Goal: Information Seeking & Learning: Learn about a topic

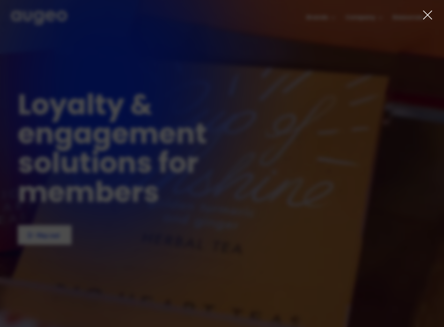
click at [432, 15] on icon at bounding box center [427, 15] width 10 height 10
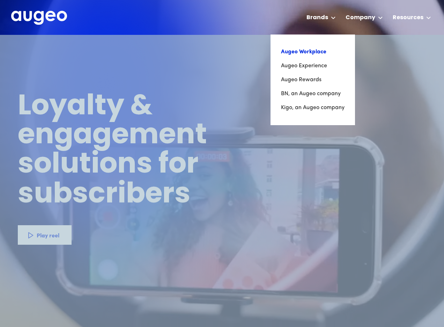
click at [313, 49] on link "Augeo Workplace" at bounding box center [312, 52] width 63 height 14
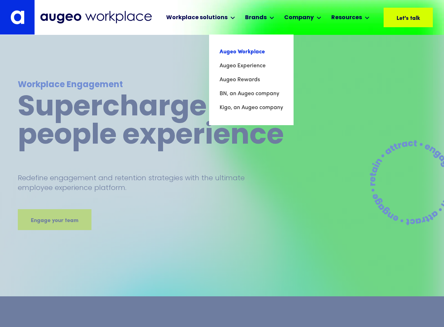
click at [250, 50] on link "Augeo Workplace" at bounding box center [250, 52] width 63 height 14
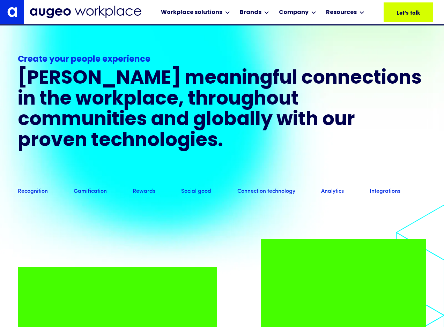
scroll to position [486, 0]
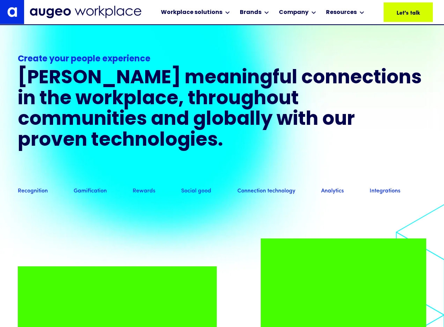
click at [272, 195] on link "Connection technology" at bounding box center [266, 192] width 58 height 8
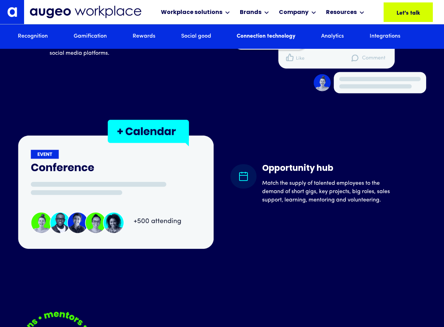
click at [24, 35] on link "Recognition" at bounding box center [33, 37] width 30 height 8
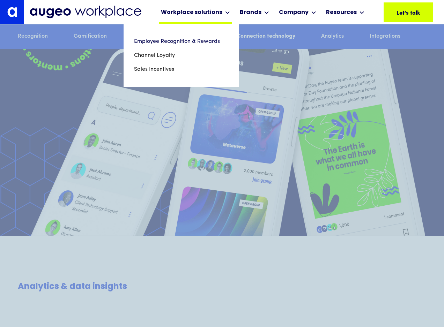
scroll to position [3576, 0]
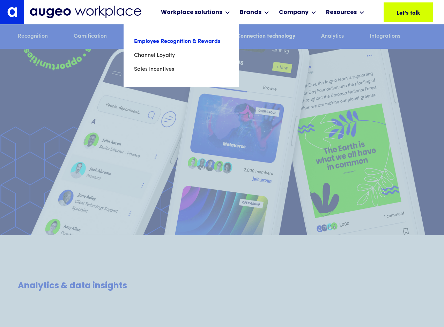
click at [163, 40] on link "Employee Recognition & Rewards" at bounding box center [181, 42] width 94 height 14
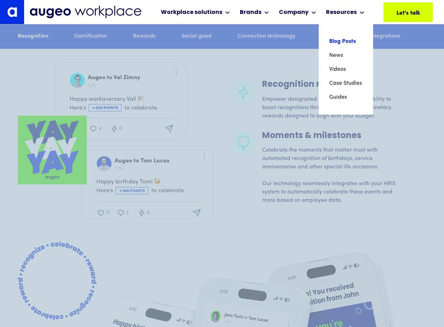
scroll to position [1189, 0]
click at [335, 42] on link "Blog Posts" at bounding box center [345, 42] width 33 height 14
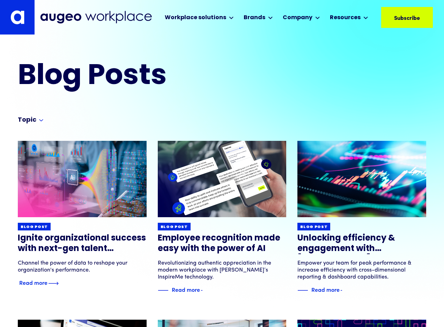
click at [60, 183] on img at bounding box center [82, 179] width 154 height 92
click at [101, 182] on img at bounding box center [82, 179] width 154 height 92
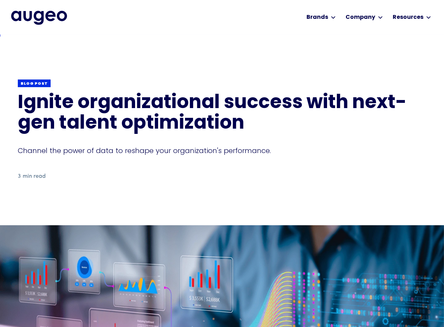
scroll to position [1, 0]
